Goal: Task Accomplishment & Management: Manage account settings

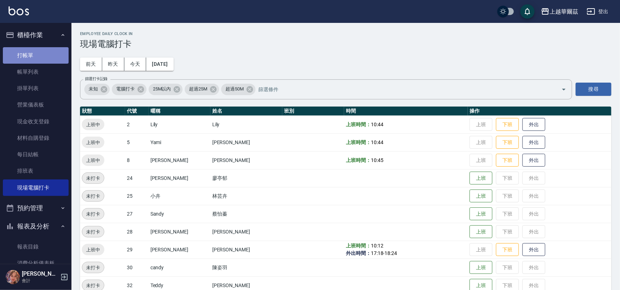
click at [38, 51] on link "打帳單" at bounding box center [36, 55] width 66 height 16
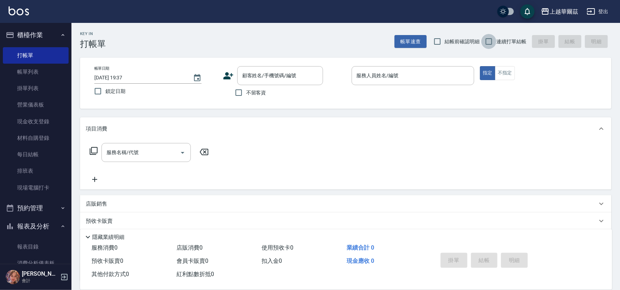
click at [488, 39] on input "連續打單結帳" at bounding box center [488, 41] width 15 height 15
checkbox input "true"
click at [239, 92] on input "不留客資" at bounding box center [238, 92] width 15 height 15
checkbox input "true"
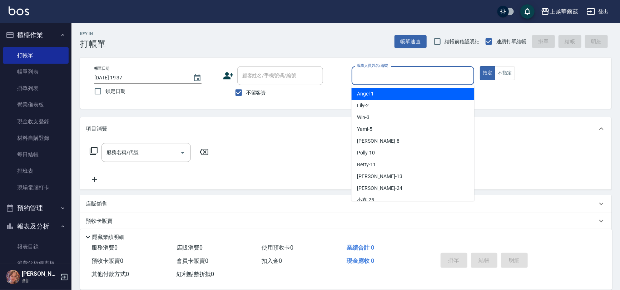
click at [400, 73] on input "服務人員姓名/編號" at bounding box center [413, 75] width 116 height 13
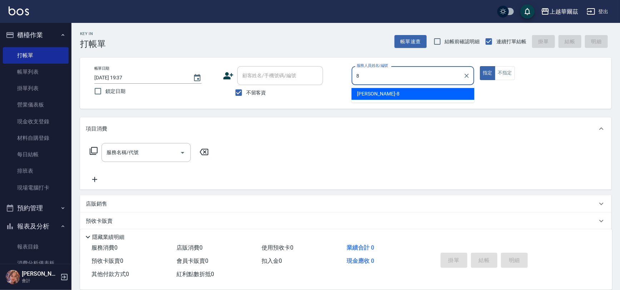
type input "[PERSON_NAME]-8"
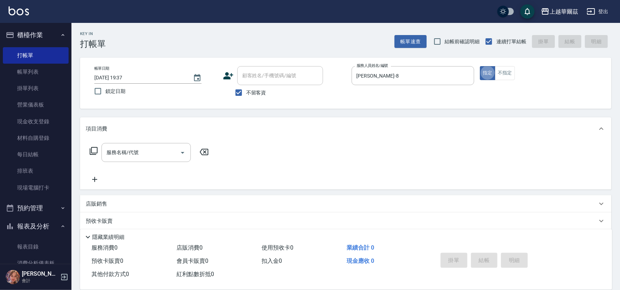
type button "true"
click at [114, 159] on div "服務名稱/代號" at bounding box center [145, 152] width 89 height 19
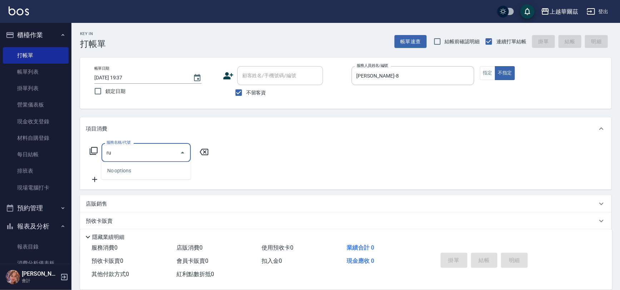
type input "r"
type input "發"
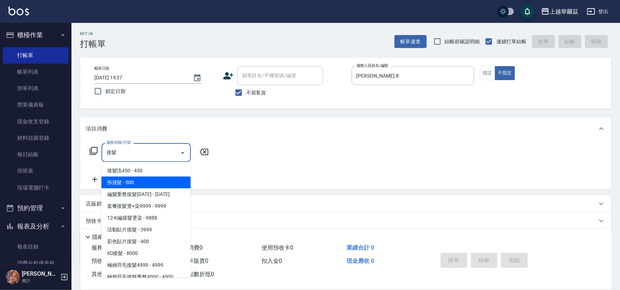
click at [129, 184] on span "拆接髮 - 500" at bounding box center [145, 183] width 89 height 12
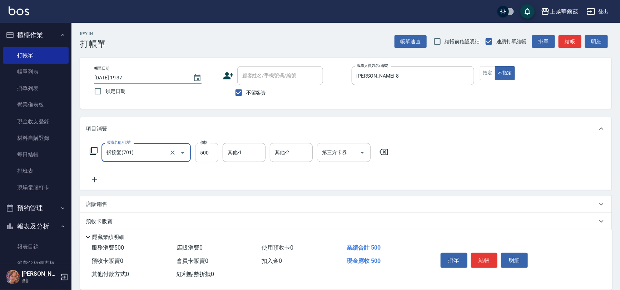
type input "拆接髮(701)"
click at [209, 153] on input "500" at bounding box center [206, 152] width 23 height 19
type input "3000"
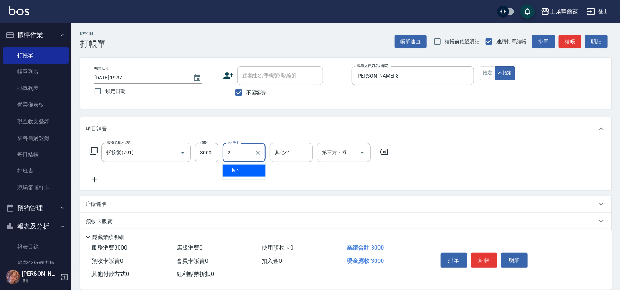
type input "Lily-2"
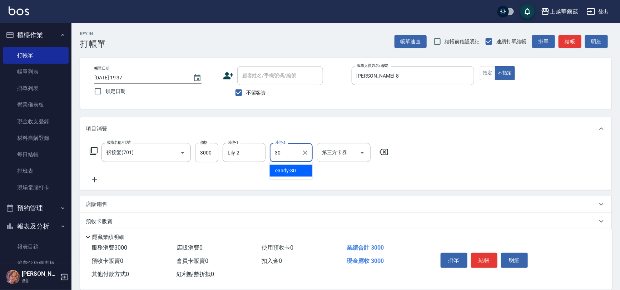
type input "candy-30"
click at [95, 180] on icon at bounding box center [94, 179] width 5 height 5
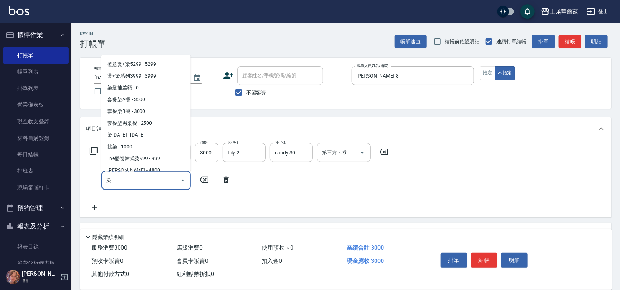
scroll to position [66, 0]
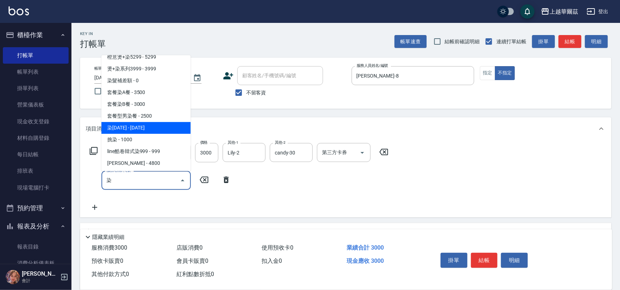
click at [130, 129] on span "染[DATE] - [DATE]" at bounding box center [145, 128] width 89 height 12
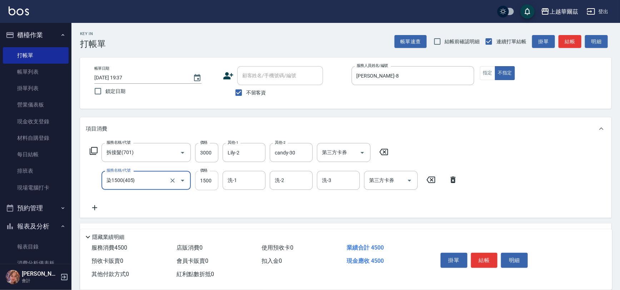
type input "染1500(405)"
click at [205, 178] on input "1500" at bounding box center [206, 180] width 23 height 19
type input "3000"
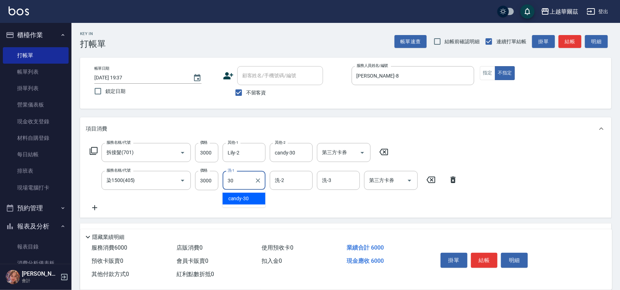
type input "candy-30"
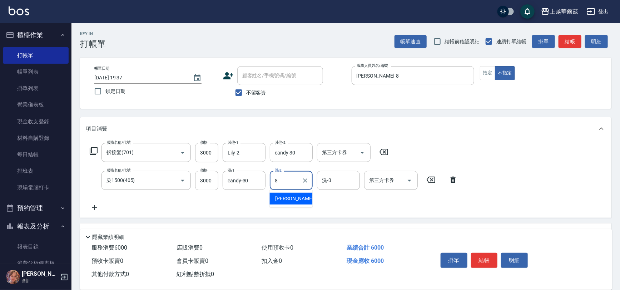
type input "[PERSON_NAME]-8"
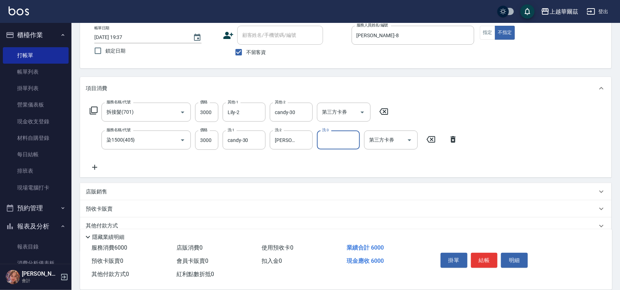
scroll to position [69, 0]
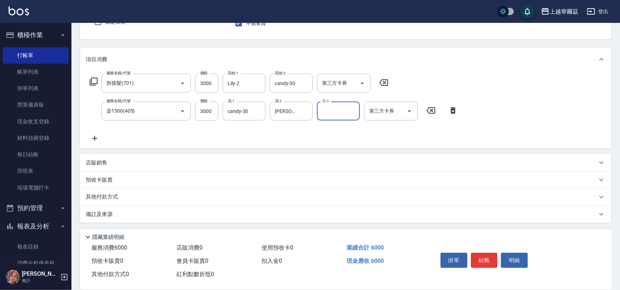
click at [100, 195] on p "其他付款方式" at bounding box center [104, 197] width 36 height 8
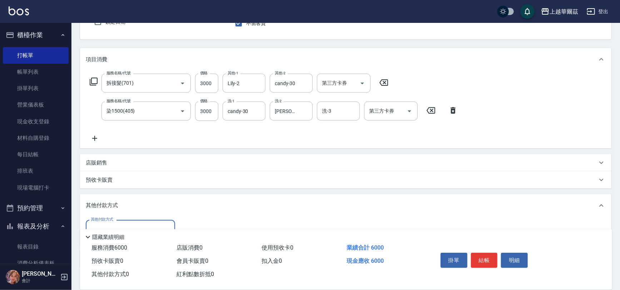
scroll to position [114, 0]
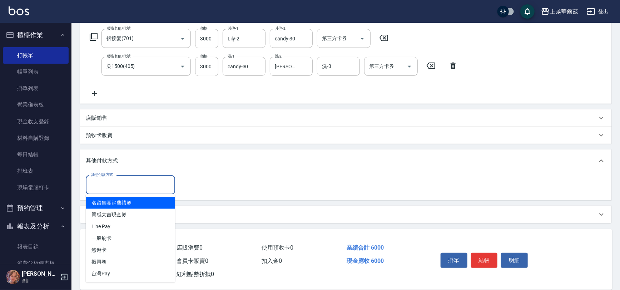
click at [108, 186] on input "其他付款方式" at bounding box center [130, 184] width 83 height 13
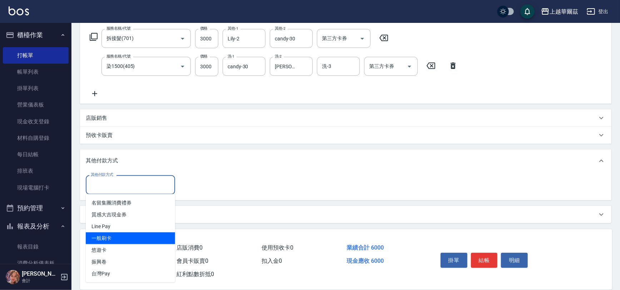
click at [119, 239] on span "一般刷卡" at bounding box center [130, 238] width 89 height 12
type input "一般刷卡"
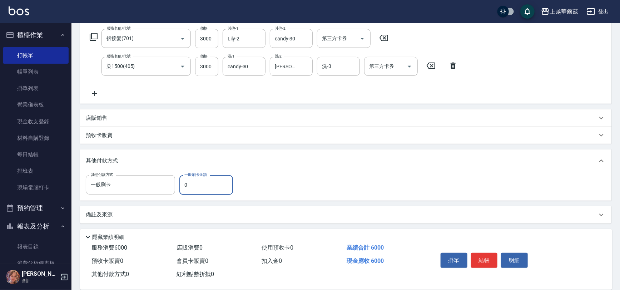
click at [196, 183] on input "0" at bounding box center [206, 184] width 54 height 19
click at [185, 185] on input "2000" at bounding box center [206, 184] width 54 height 19
type input "4000"
click at [492, 262] on button "結帳" at bounding box center [484, 260] width 27 height 15
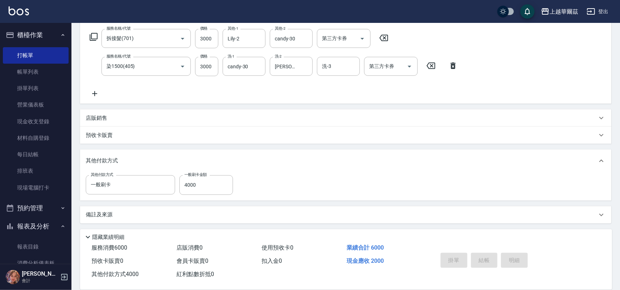
type input "[DATE] 19:42"
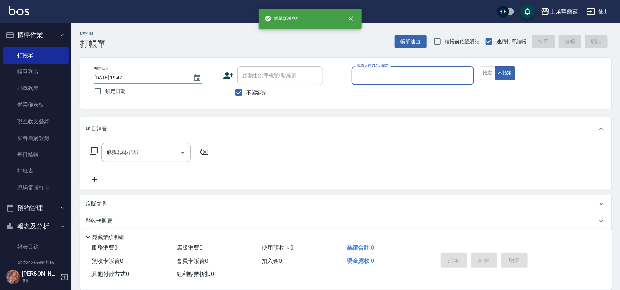
scroll to position [0, 0]
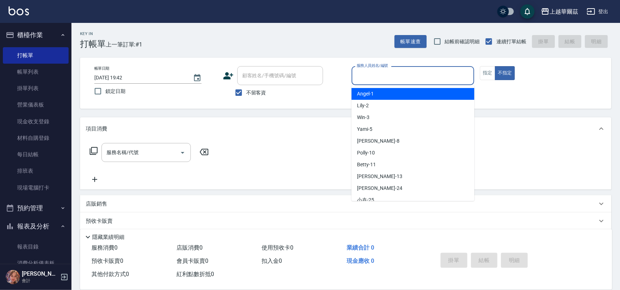
click at [397, 74] on input "服務人員姓名/編號" at bounding box center [413, 75] width 116 height 13
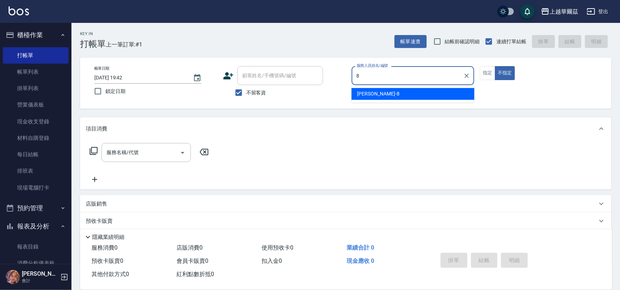
type input "[PERSON_NAME]-8"
type button "false"
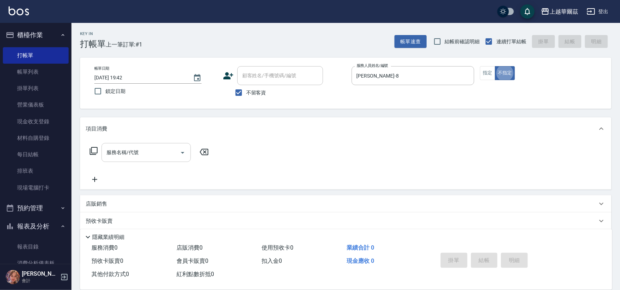
click at [121, 152] on div "服務名稱/代號 服務名稱/代號" at bounding box center [145, 152] width 89 height 19
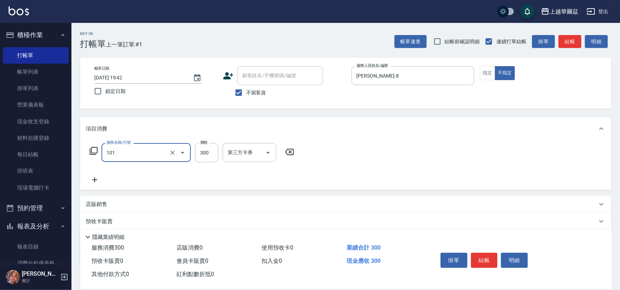
type input "洗髮300(101)"
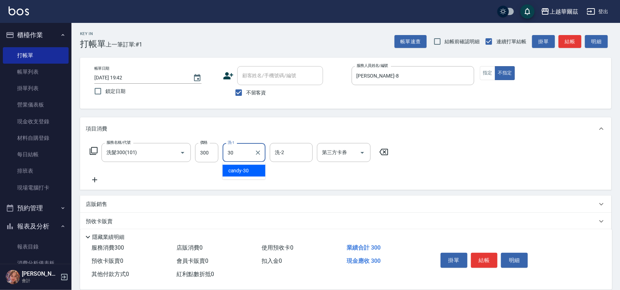
type input "candy-30"
click at [485, 257] on button "結帳" at bounding box center [484, 260] width 27 height 15
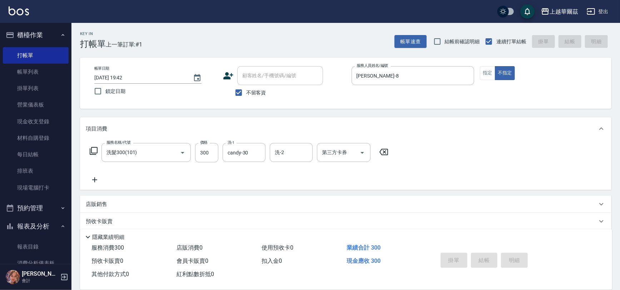
type input "[DATE] 19:43"
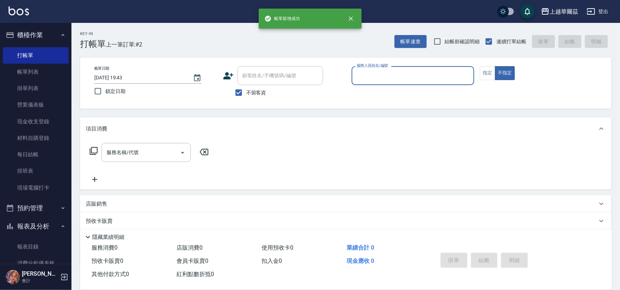
click at [391, 68] on div "服務人員姓名/編號" at bounding box center [413, 75] width 123 height 19
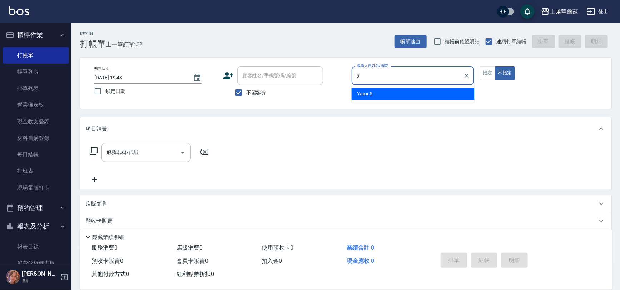
type input "Yami-5"
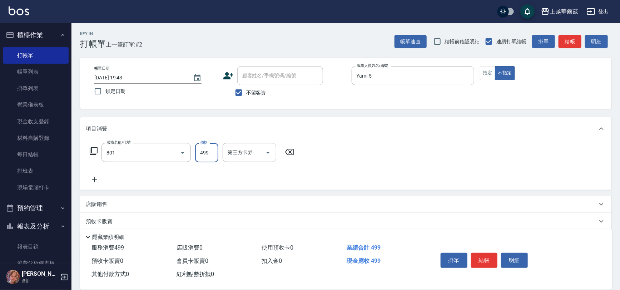
type input "舒壓洗499(801)"
type input "Yami-5"
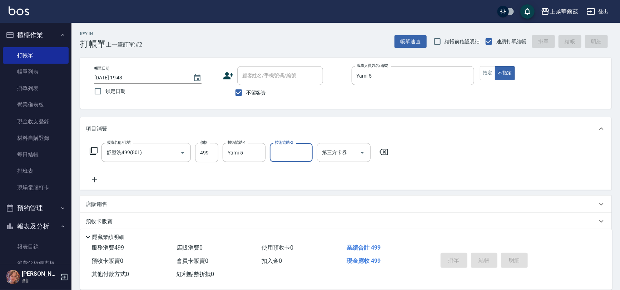
type input "[DATE] 19:44"
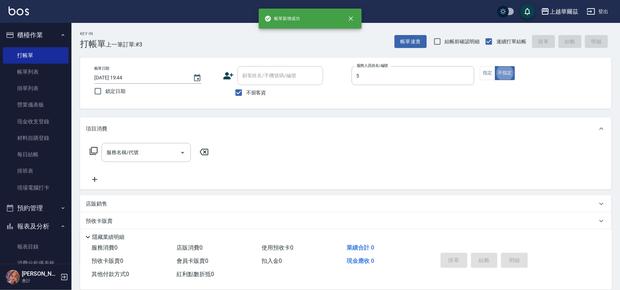
type input "Yami-5"
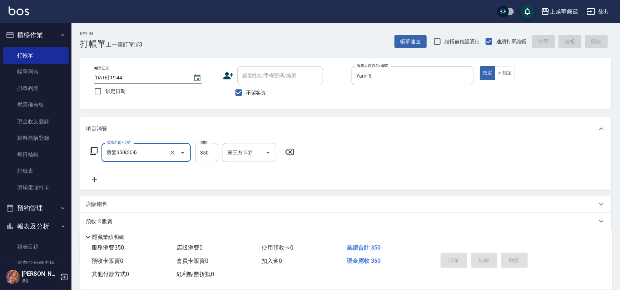
type input "剪髮350(304)"
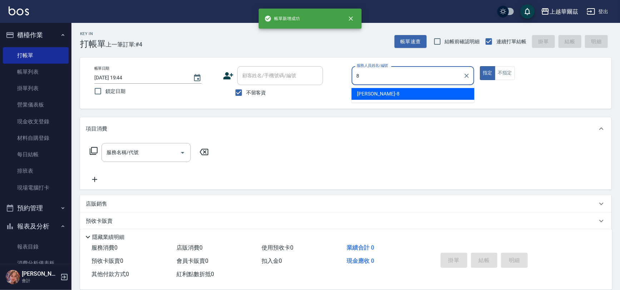
type input "[PERSON_NAME]-8"
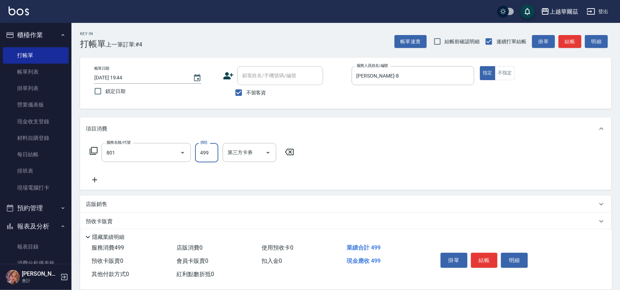
type input "舒壓洗499(801)"
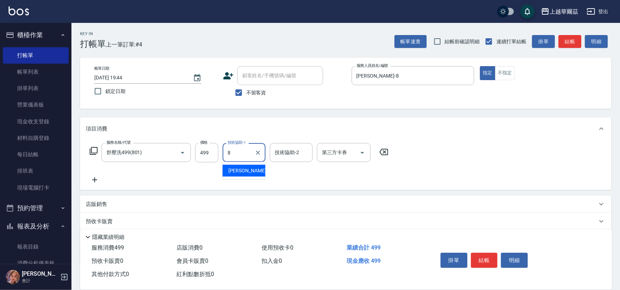
type input "[PERSON_NAME]-8"
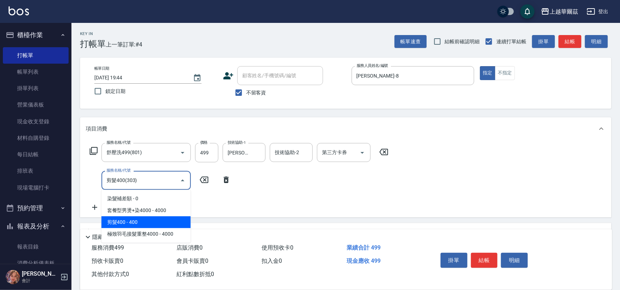
type input "剪髮400(303)"
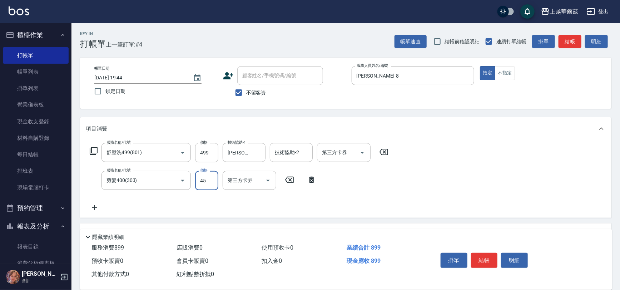
type input "450"
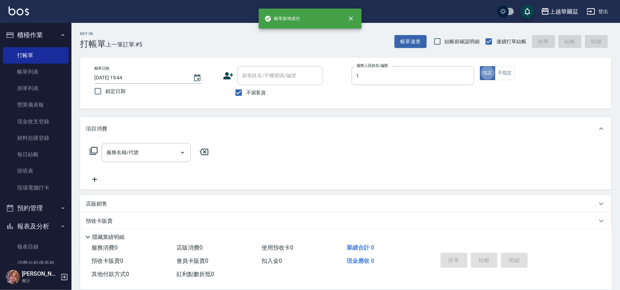
type input "[PERSON_NAME]-1"
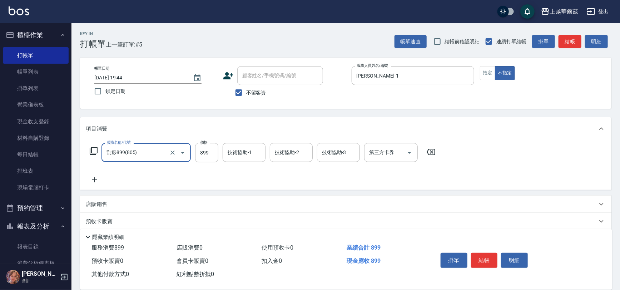
type input "刮痧899(805)"
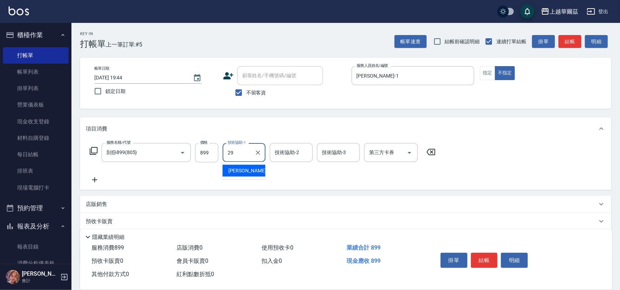
type input "[PERSON_NAME]-29"
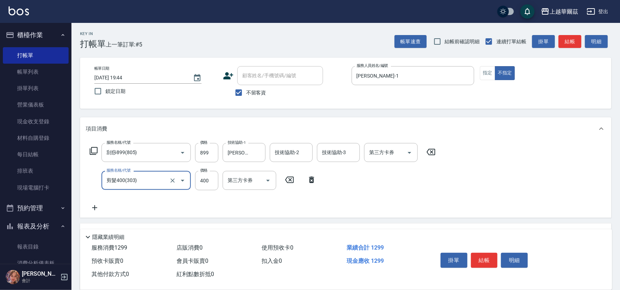
type input "剪髮400(303)"
type input "450"
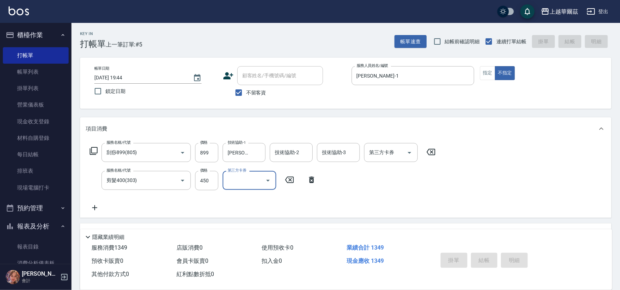
type input "[DATE] 19:45"
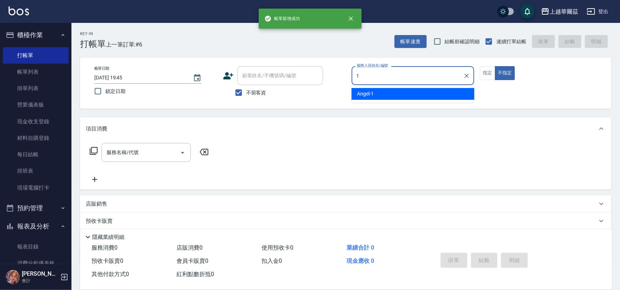
type input "[PERSON_NAME]-1"
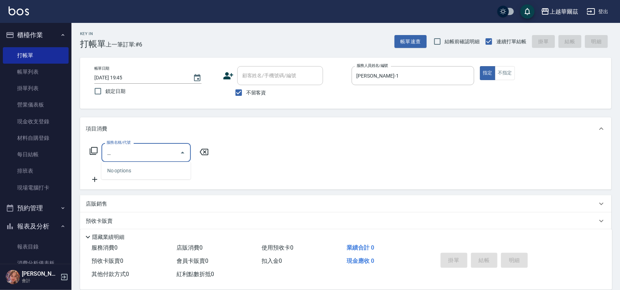
type input "鬵"
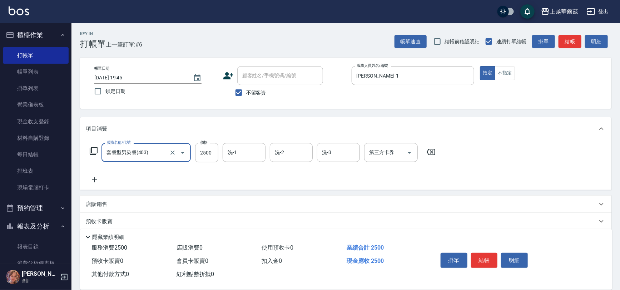
type input "套餐型男染餐(403)"
type input "2800"
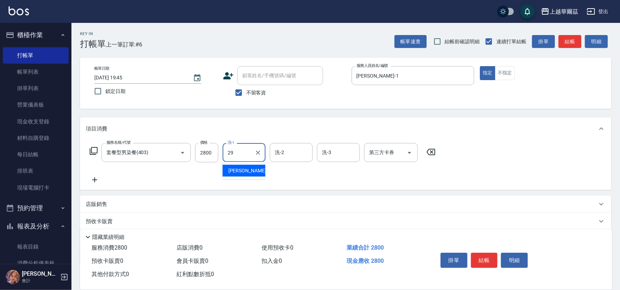
type input "[PERSON_NAME]-29"
type input "7"
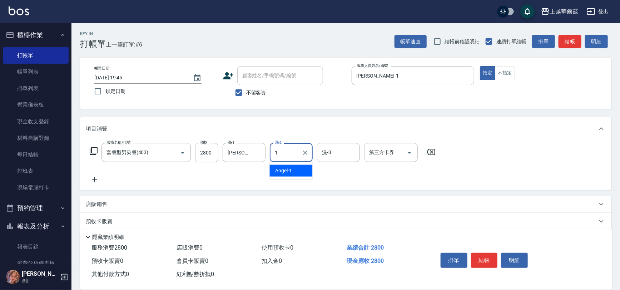
type input "[PERSON_NAME]-1"
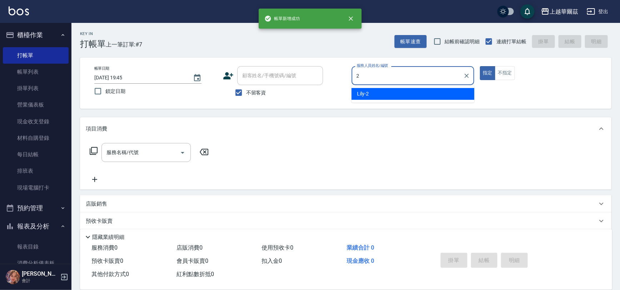
type input "Lily-2"
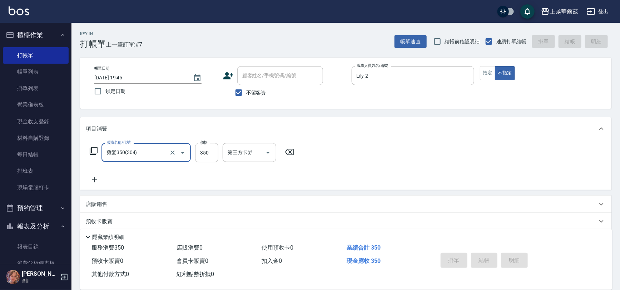
type input "剪髮350(304)"
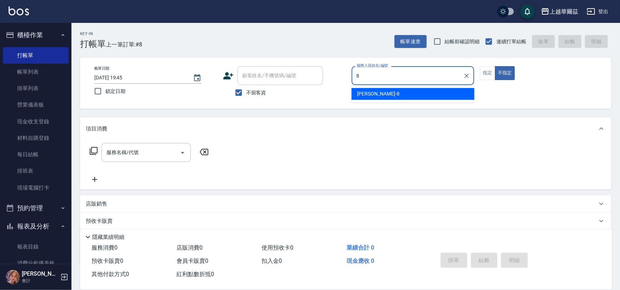
type input "[PERSON_NAME]-8"
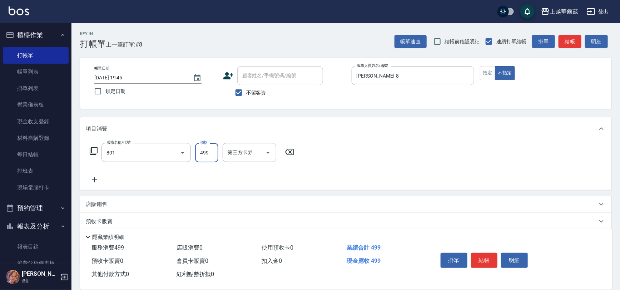
type input "舒壓洗499(801)"
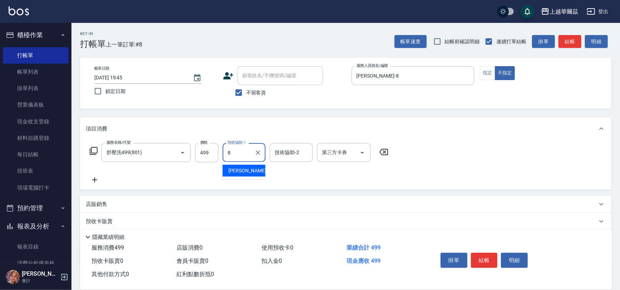
type input "[PERSON_NAME]-8"
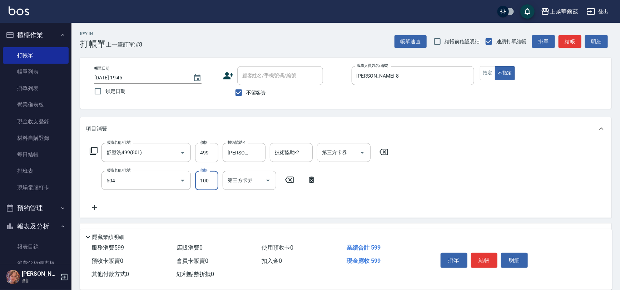
type input "電棒造型(504)"
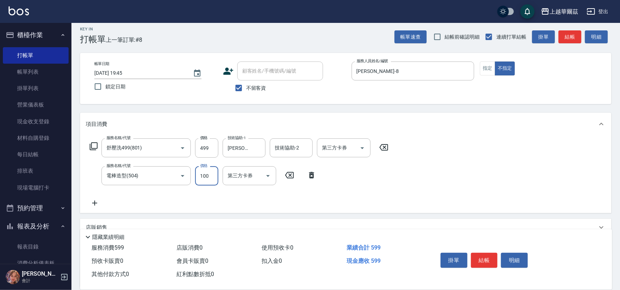
scroll to position [69, 0]
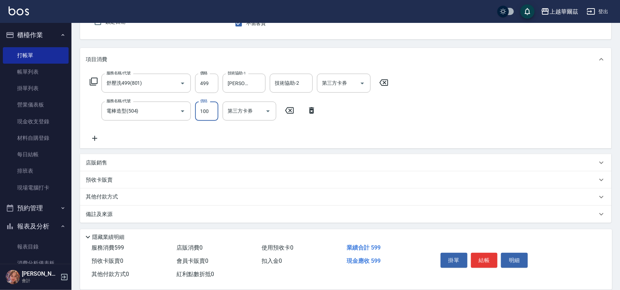
click at [100, 197] on p "其他付款方式" at bounding box center [104, 197] width 36 height 8
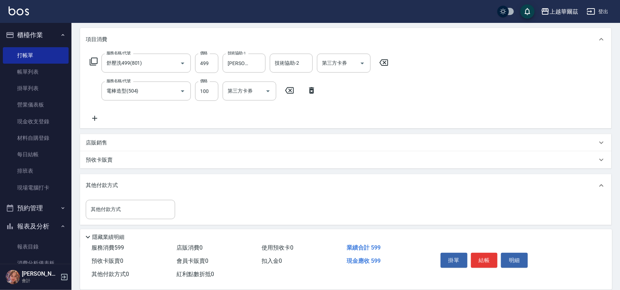
scroll to position [114, 0]
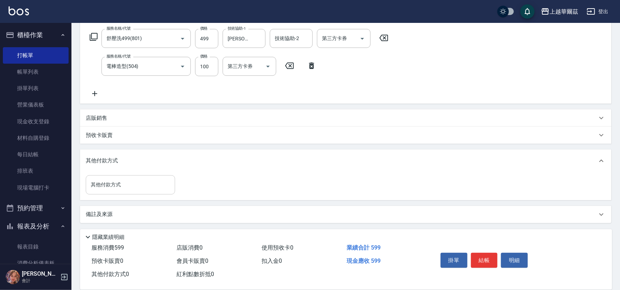
click at [123, 193] on div "其他付款方式" at bounding box center [130, 184] width 89 height 19
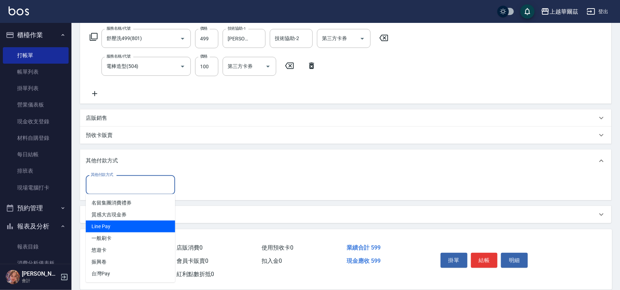
click at [118, 230] on span "Line Pay" at bounding box center [130, 226] width 89 height 12
type input "Line Pay"
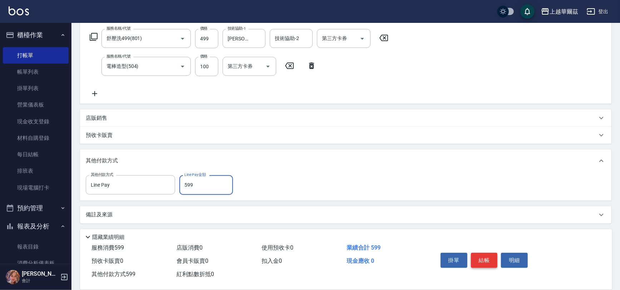
type input "599"
click at [491, 257] on button "結帳" at bounding box center [484, 260] width 27 height 15
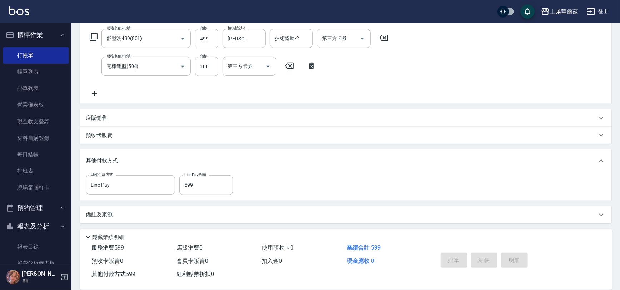
type input "[DATE] 19:46"
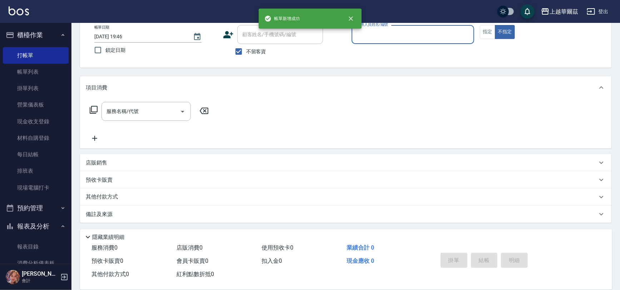
scroll to position [0, 0]
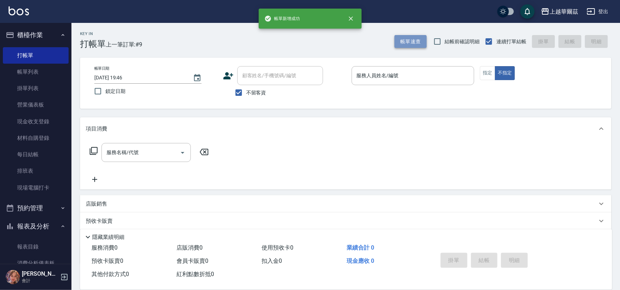
click at [412, 39] on button "帳單速查" at bounding box center [410, 41] width 32 height 13
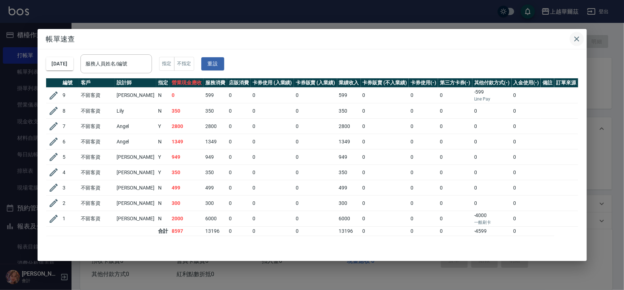
click at [576, 43] on icon "button" at bounding box center [576, 39] width 9 height 9
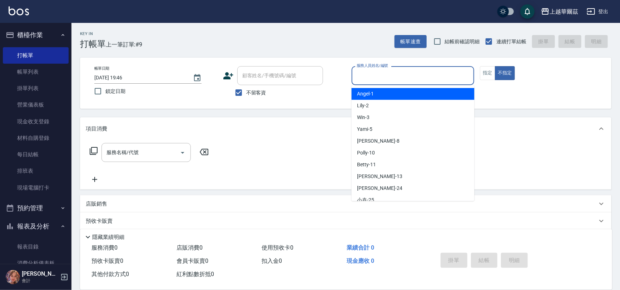
click at [367, 76] on input "服務人員姓名/編號" at bounding box center [413, 75] width 116 height 13
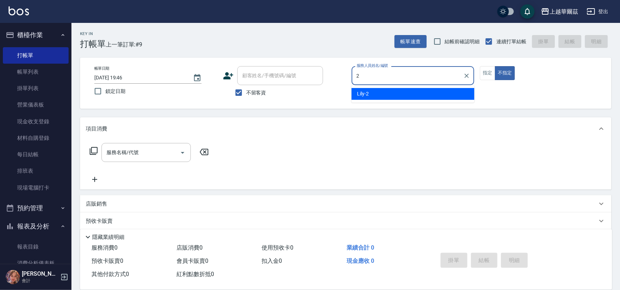
type input "Lily-2"
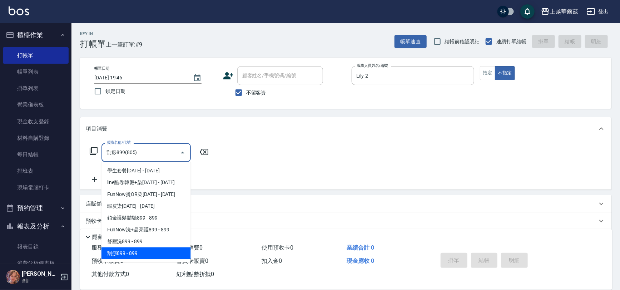
type input "刮痧899(805)"
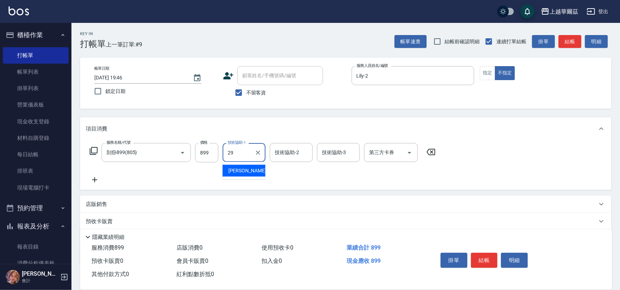
type input "[PERSON_NAME]-29"
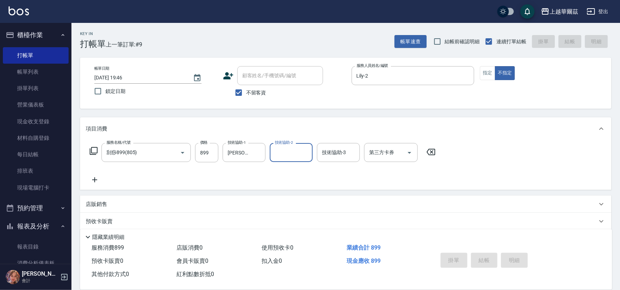
type input "[DATE] 19:47"
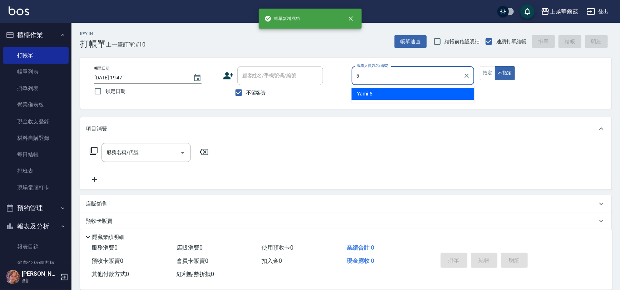
type input "Yami-5"
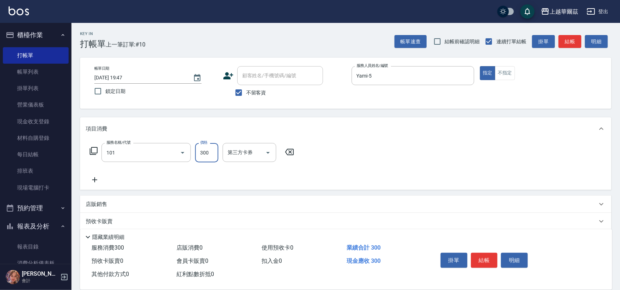
type input "洗髮300(101)"
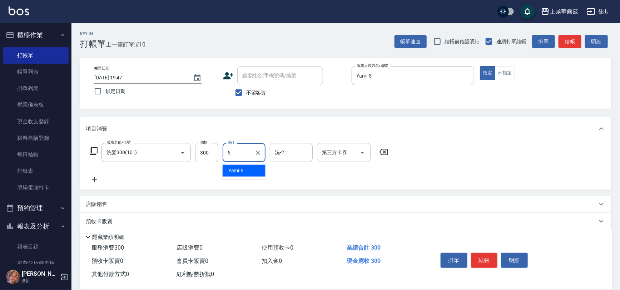
type input "Yami-5"
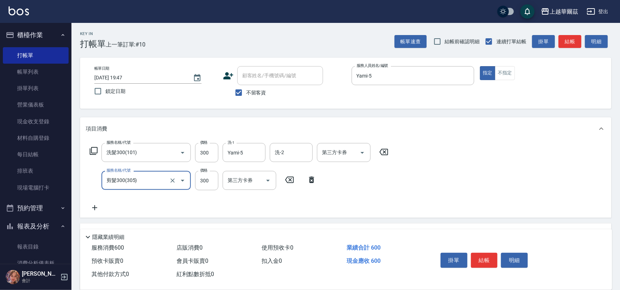
type input "剪髮300(305)"
type input "350"
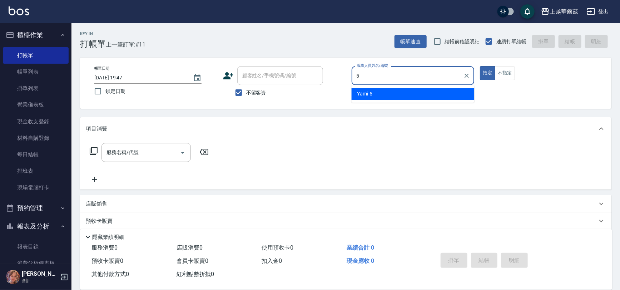
type input "Yami-5"
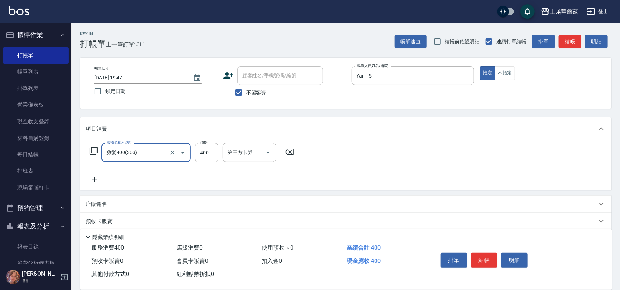
type input "剪髮400(303)"
type input "450"
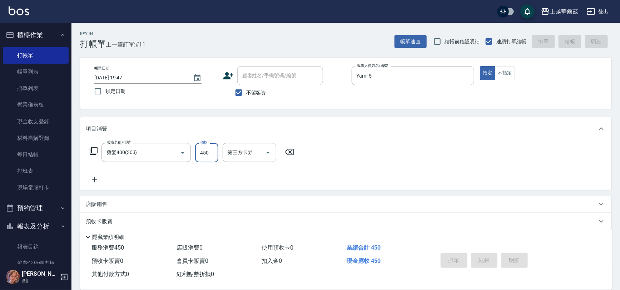
type input "[DATE] 19:48"
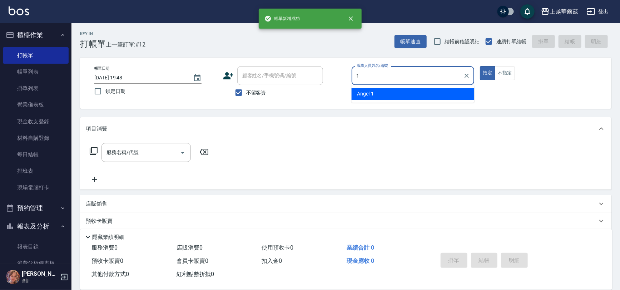
type input "[PERSON_NAME]-1"
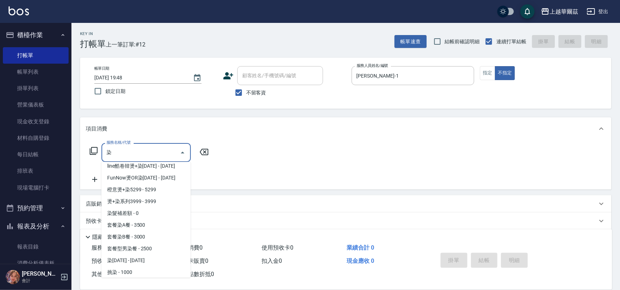
scroll to position [52, 0]
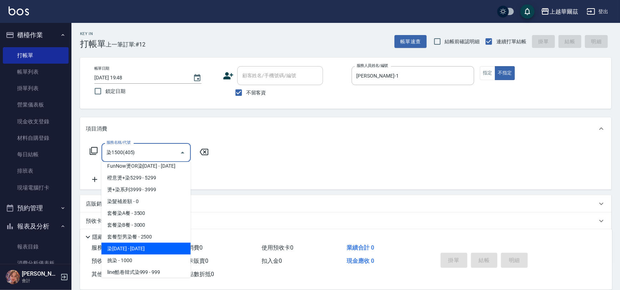
type input "染1500(405)"
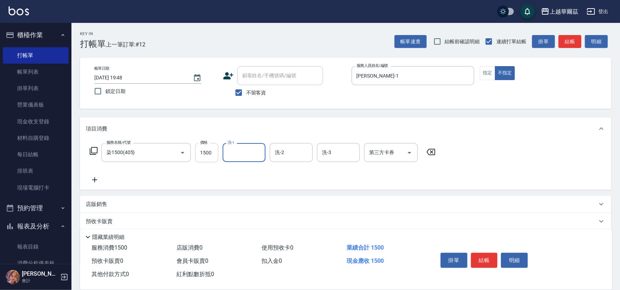
click at [202, 152] on input "1500" at bounding box center [206, 152] width 23 height 19
type input "2500"
type input "[PERSON_NAME]-29"
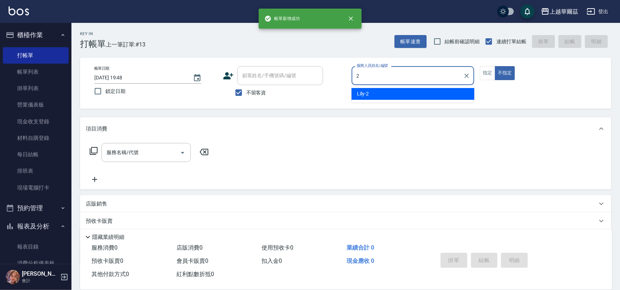
type input "Lily-2"
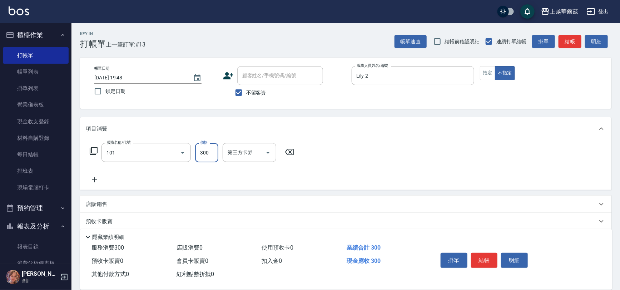
type input "洗髮300(101)"
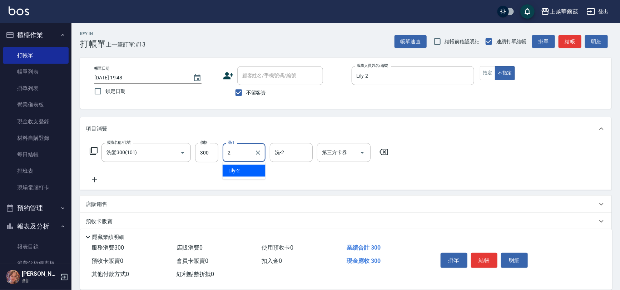
type input "Lily-2"
click at [94, 180] on icon at bounding box center [94, 179] width 5 height 5
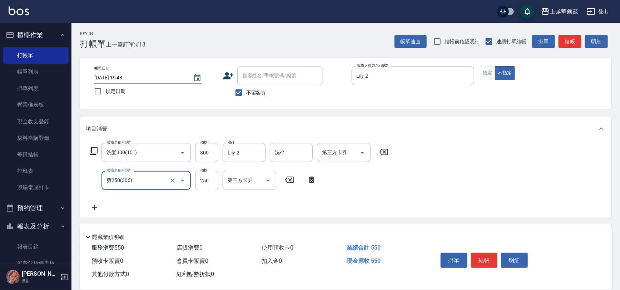
type input "剪250(306)"
click at [94, 205] on icon at bounding box center [95, 207] width 18 height 9
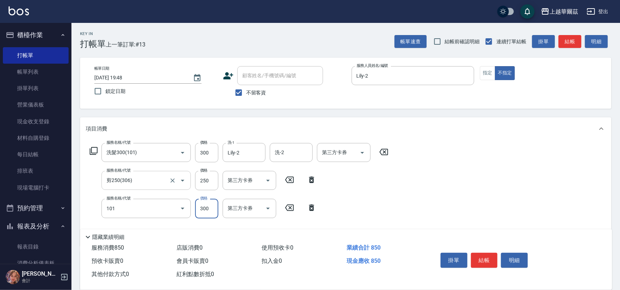
type input "洗髮300(101)"
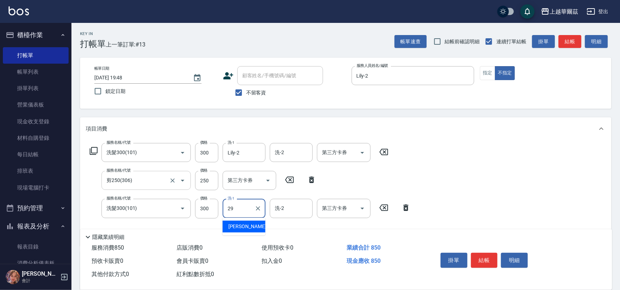
type input "[PERSON_NAME]-29"
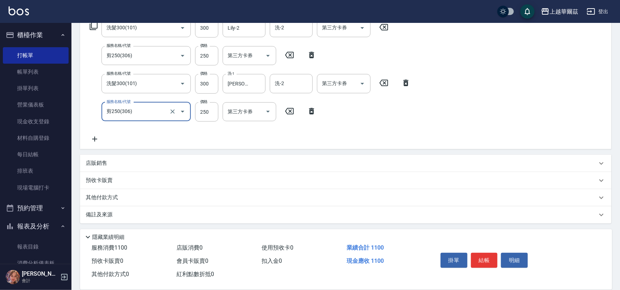
type input "剪250(306)"
click at [162, 159] on div "店販銷售" at bounding box center [341, 163] width 511 height 8
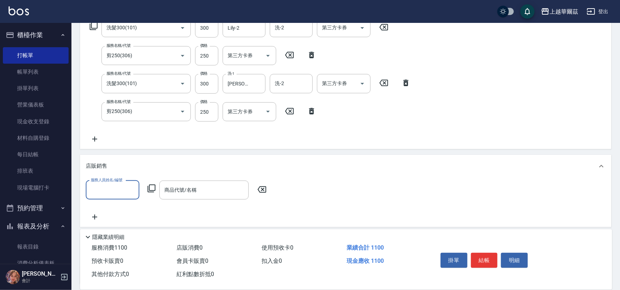
scroll to position [0, 0]
click at [109, 190] on input "服務人員姓名/編號" at bounding box center [112, 190] width 47 height 13
type input "[PERSON_NAME]-29"
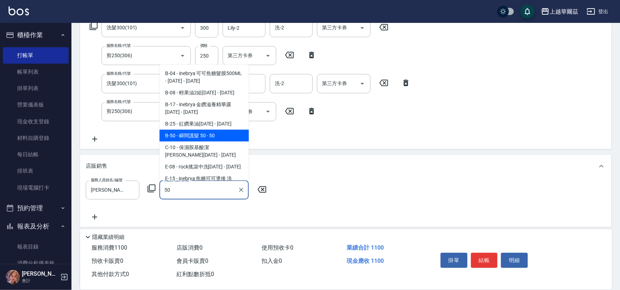
type input "瞬間護髮 50"
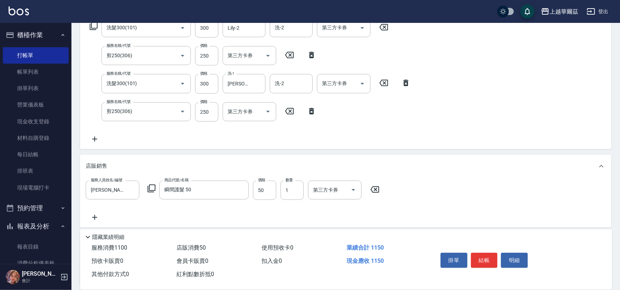
click at [482, 133] on div "服務名稱/代號 洗髮300(101) 服務名稱/代號 價格 300 價格 洗-1 Lily-2 洗-1 洗-2 洗-2 第三方卡券 第三方卡券 服務名稱/代號…" at bounding box center [345, 82] width 531 height 134
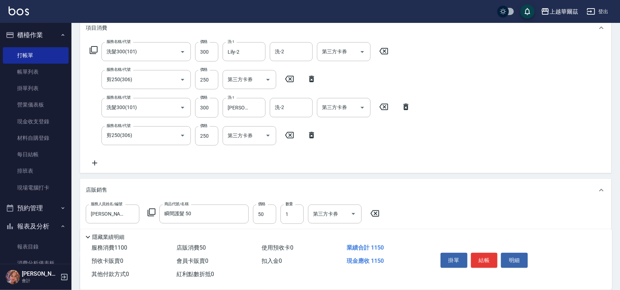
scroll to position [105, 0]
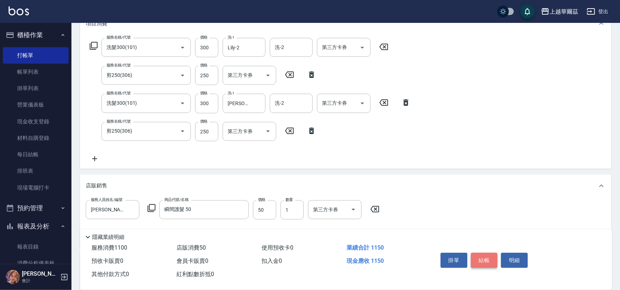
click at [490, 261] on button "結帳" at bounding box center [484, 260] width 27 height 15
type input "[DATE] 19:50"
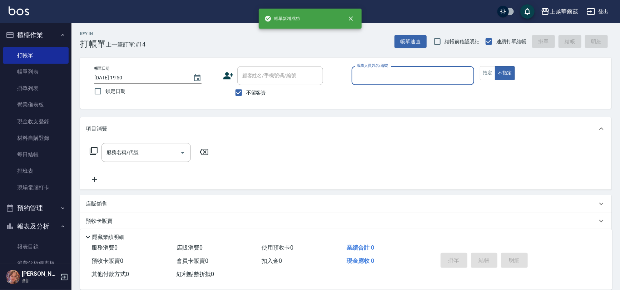
scroll to position [0, 0]
type input "Yami-5"
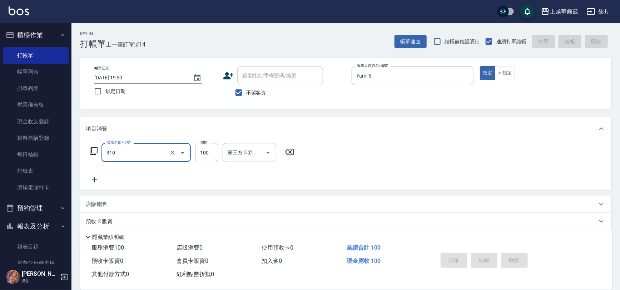
type input "310"
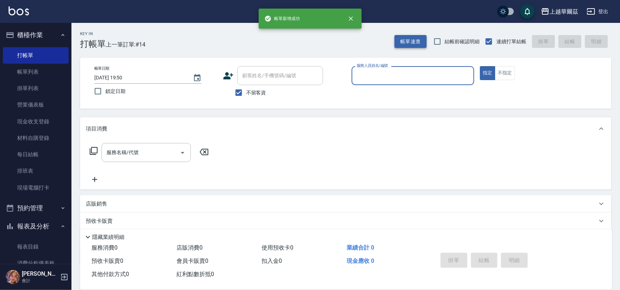
click at [408, 40] on button "帳單速查" at bounding box center [410, 41] width 32 height 13
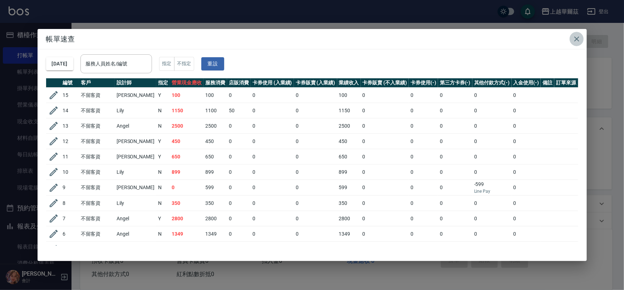
click at [576, 37] on icon "button" at bounding box center [576, 39] width 9 height 9
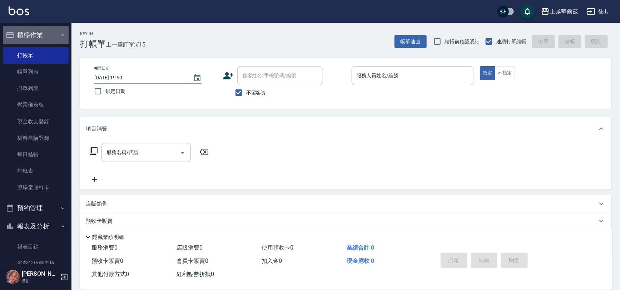
click at [46, 33] on button "櫃檯作業" at bounding box center [36, 35] width 66 height 19
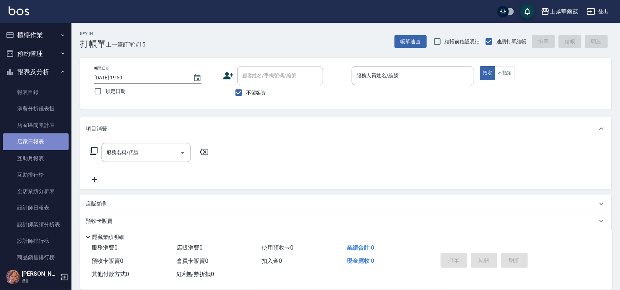
click at [44, 141] on link "店家日報表" at bounding box center [36, 141] width 66 height 16
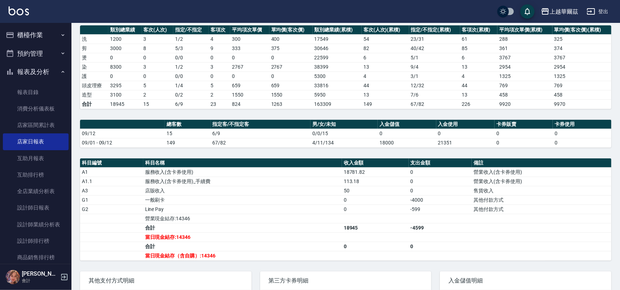
scroll to position [141, 0]
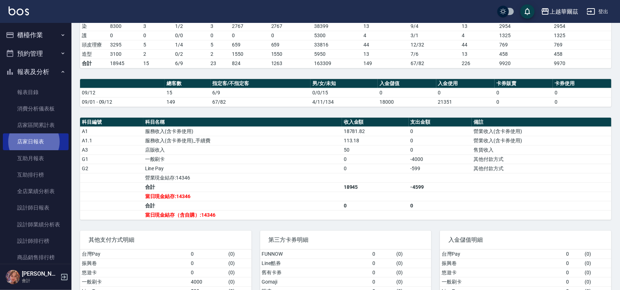
click at [22, 34] on button "櫃檯作業" at bounding box center [36, 35] width 66 height 19
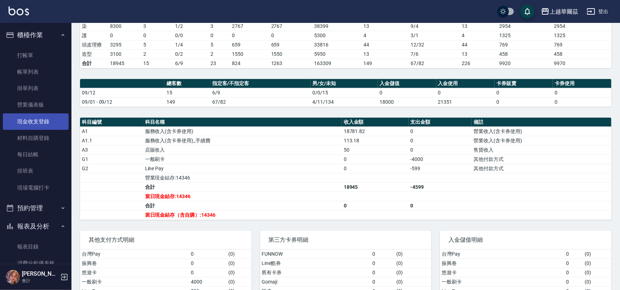
click at [39, 121] on link "現金收支登錄" at bounding box center [36, 121] width 66 height 16
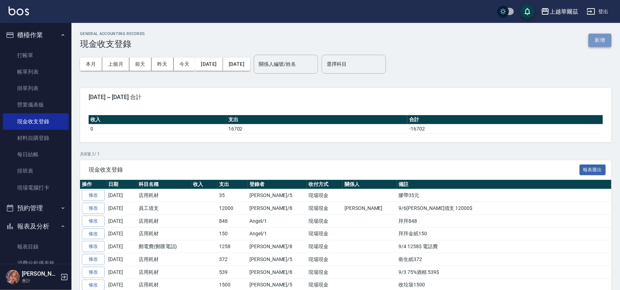
click at [596, 42] on button "新增" at bounding box center [600, 40] width 23 height 13
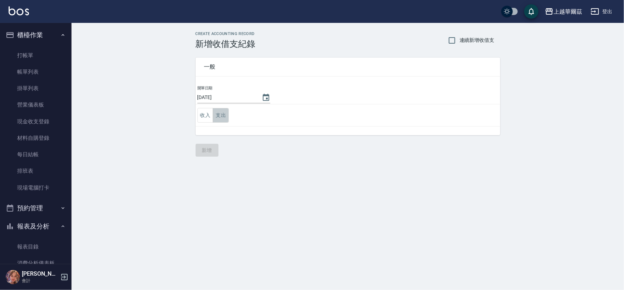
click at [223, 114] on button "支出" at bounding box center [221, 115] width 16 height 15
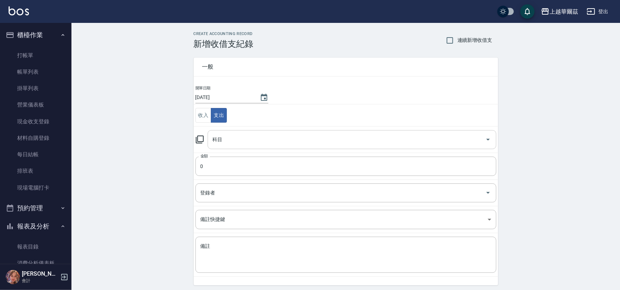
click at [233, 144] on input "科目" at bounding box center [347, 139] width 272 height 13
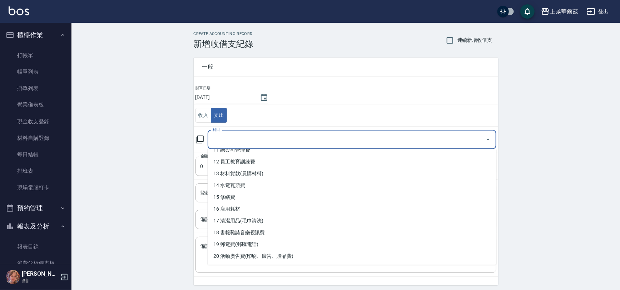
scroll to position [145, 0]
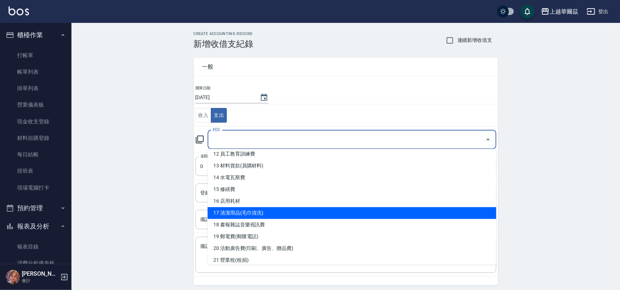
click at [289, 215] on li "17 清潔用品(毛巾清洗)" at bounding box center [352, 213] width 289 height 12
type input "17 清潔用品(毛巾清洗)"
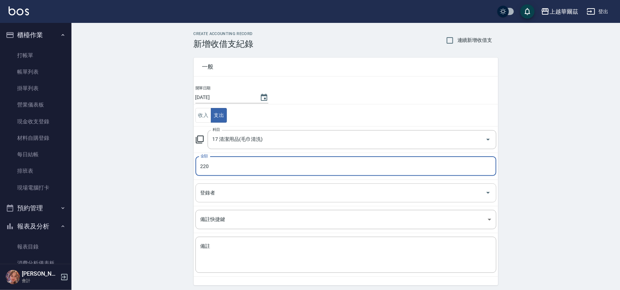
type input "220"
click at [275, 195] on input "登錄者" at bounding box center [341, 193] width 284 height 13
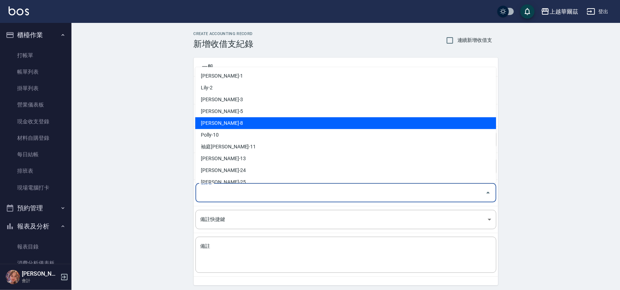
click at [252, 121] on li "[PERSON_NAME]-8" at bounding box center [345, 123] width 301 height 12
type input "[PERSON_NAME]-8"
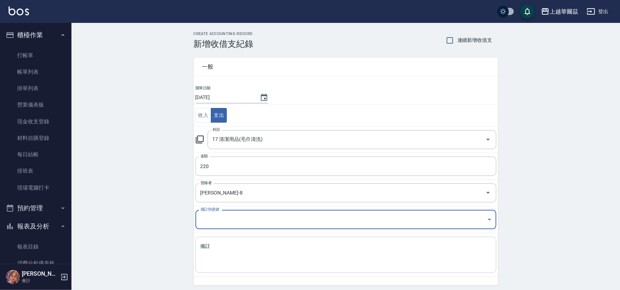
click at [218, 245] on textarea "備註" at bounding box center [345, 255] width 291 height 24
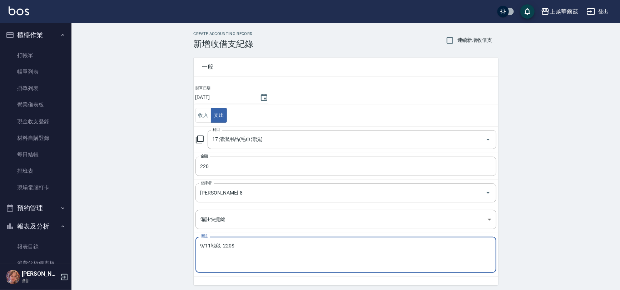
scroll to position [25, 0]
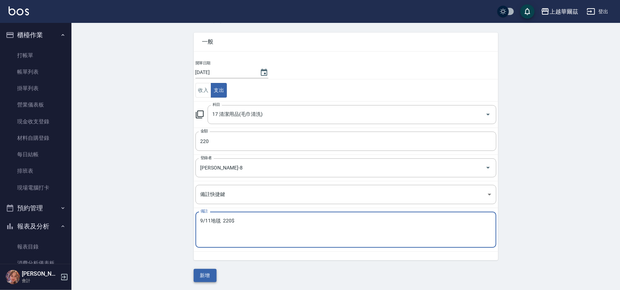
type textarea "9/11地毯 220$"
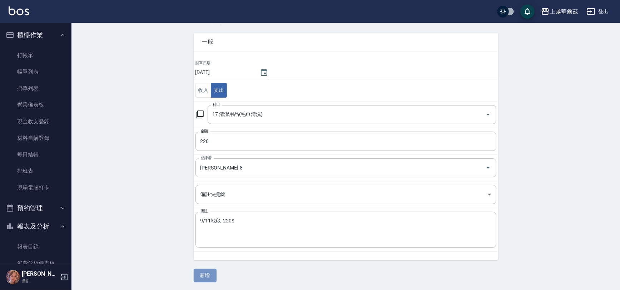
click at [204, 274] on button "新增" at bounding box center [205, 275] width 23 height 13
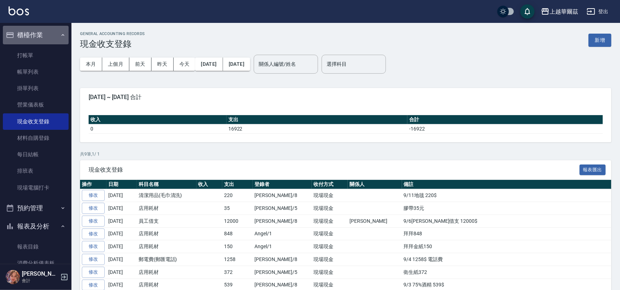
click at [40, 31] on button "櫃檯作業" at bounding box center [36, 35] width 66 height 19
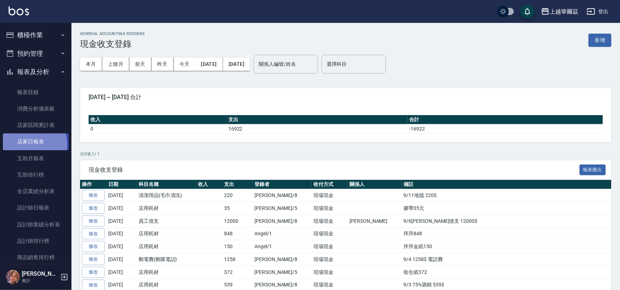
click at [30, 144] on link "店家日報表" at bounding box center [36, 141] width 66 height 16
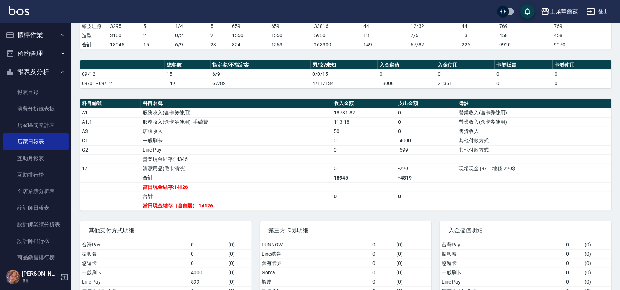
scroll to position [162, 0]
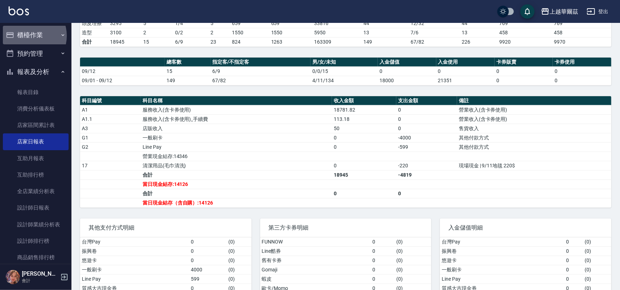
click at [28, 36] on button "櫃檯作業" at bounding box center [36, 35] width 66 height 19
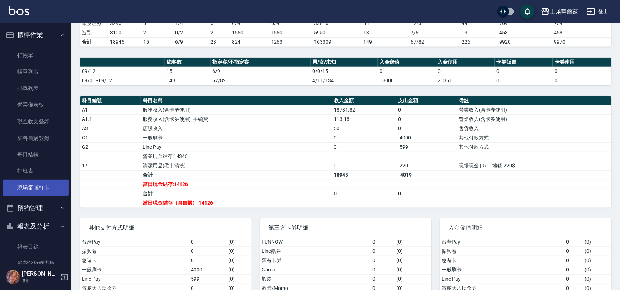
click at [43, 187] on link "現場電腦打卡" at bounding box center [36, 187] width 66 height 16
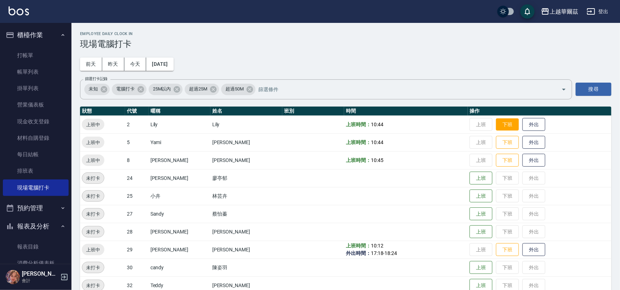
click at [496, 126] on button "下班" at bounding box center [507, 124] width 23 height 13
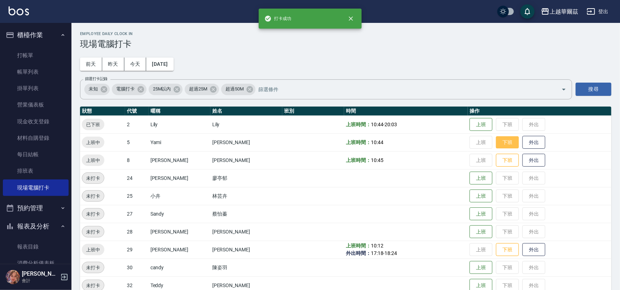
click at [496, 145] on button "下班" at bounding box center [507, 142] width 23 height 13
click at [496, 155] on button "下班" at bounding box center [507, 160] width 23 height 13
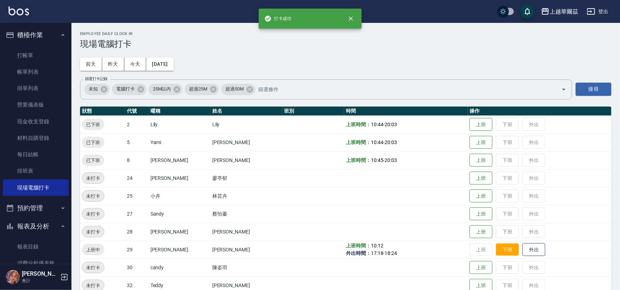
click at [496, 243] on button "下班" at bounding box center [507, 249] width 23 height 13
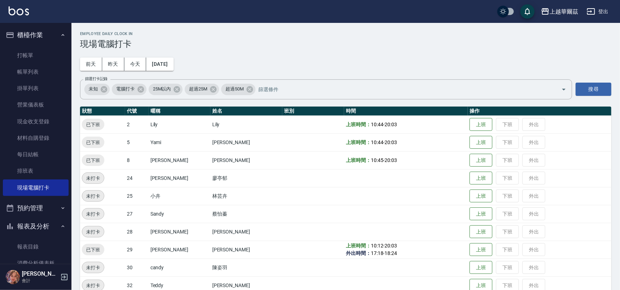
click at [591, 4] on div "上越華爾茲 登出" at bounding box center [310, 11] width 620 height 23
click at [592, 9] on icon "button" at bounding box center [591, 11] width 9 height 9
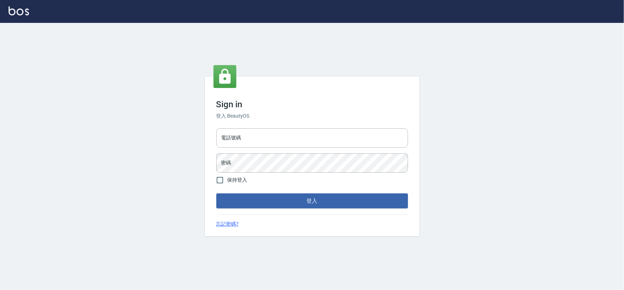
type input "0975575780"
